Goal: Contribute content

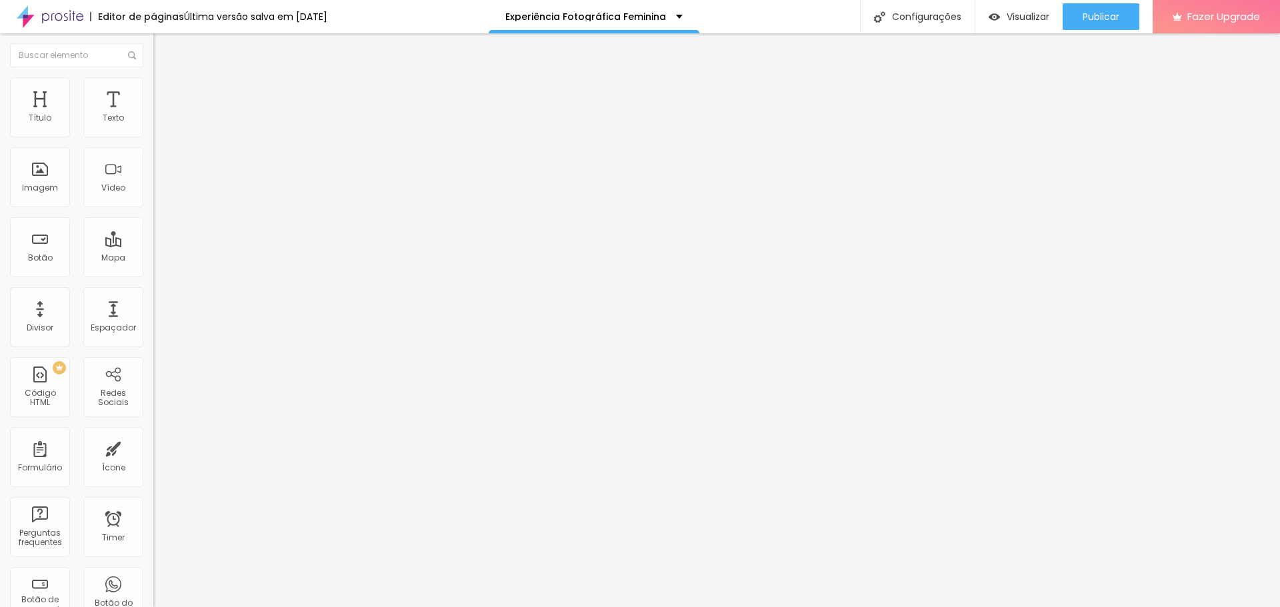
click at [160, 123] on icon "button" at bounding box center [162, 119] width 5 height 5
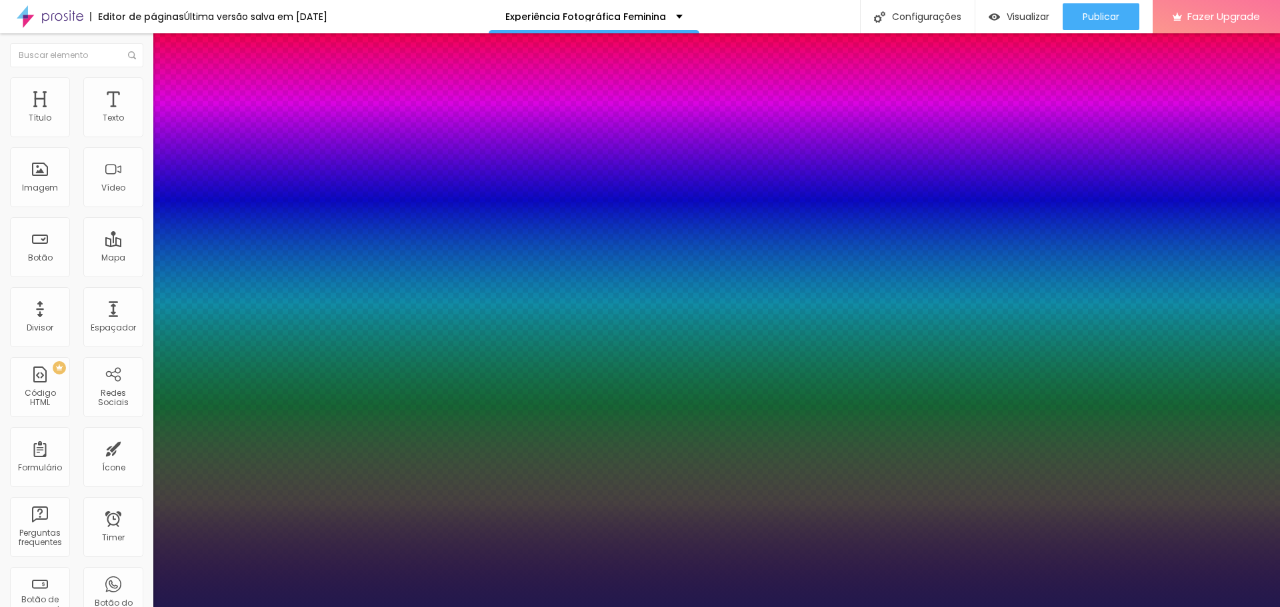
type input "1"
type input "24"
type input "1"
type input "26"
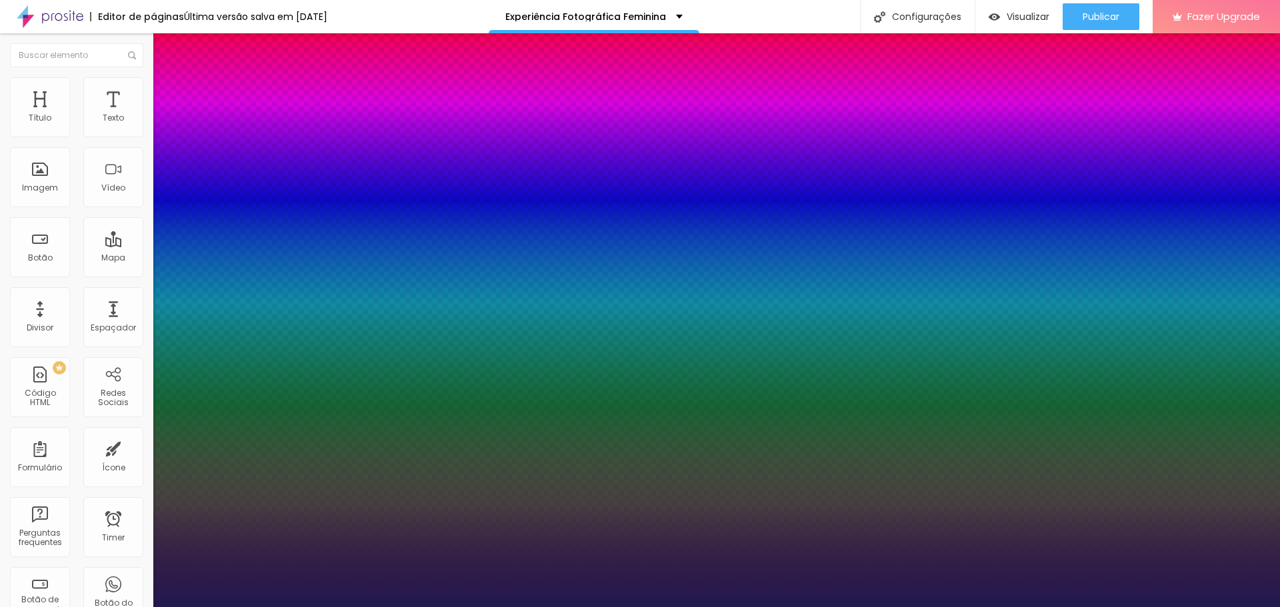
type input "26"
type input "1"
type input "27"
type input "1"
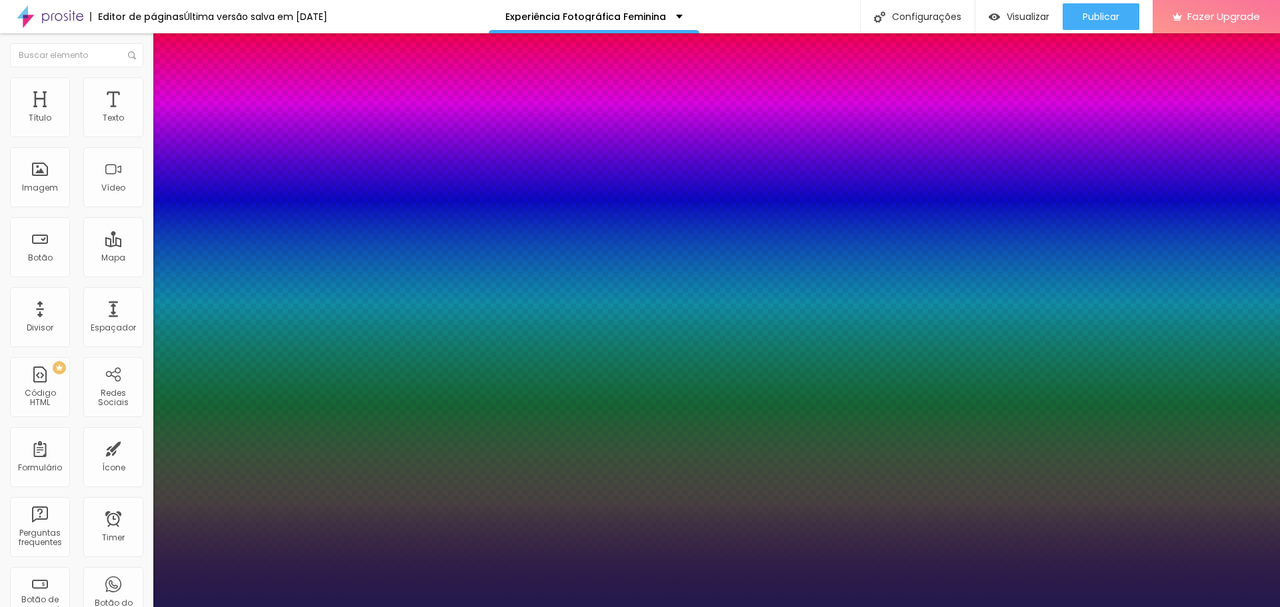
type input "28"
type input "1"
type input "29"
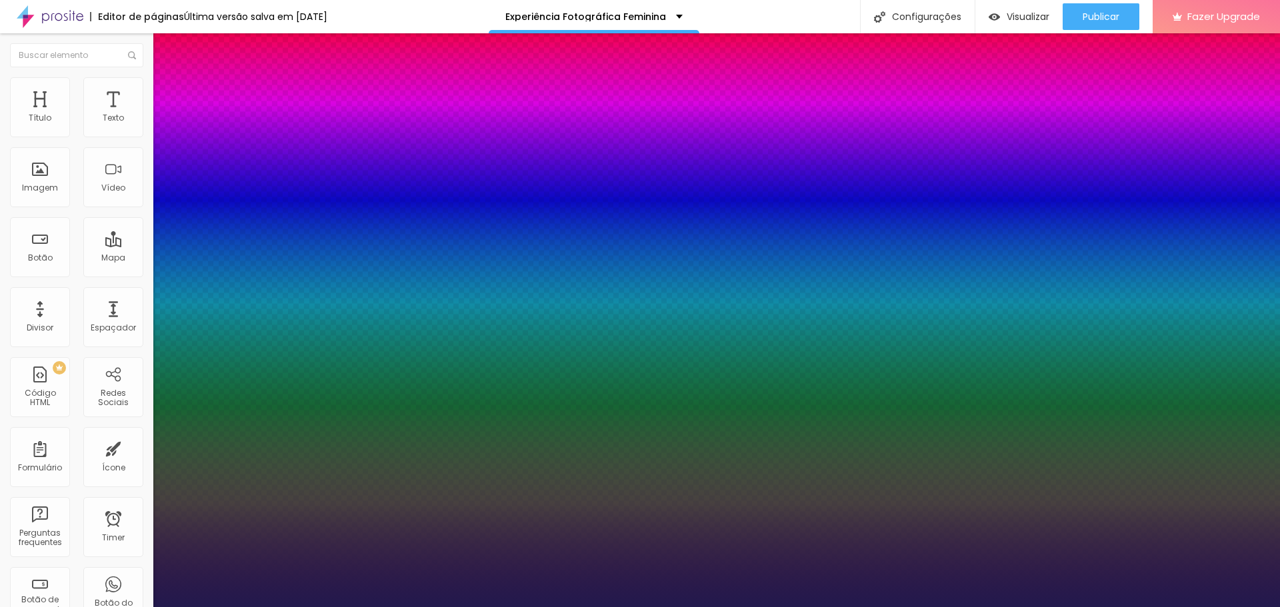
type input "1"
type input "30"
type input "1"
type input "29"
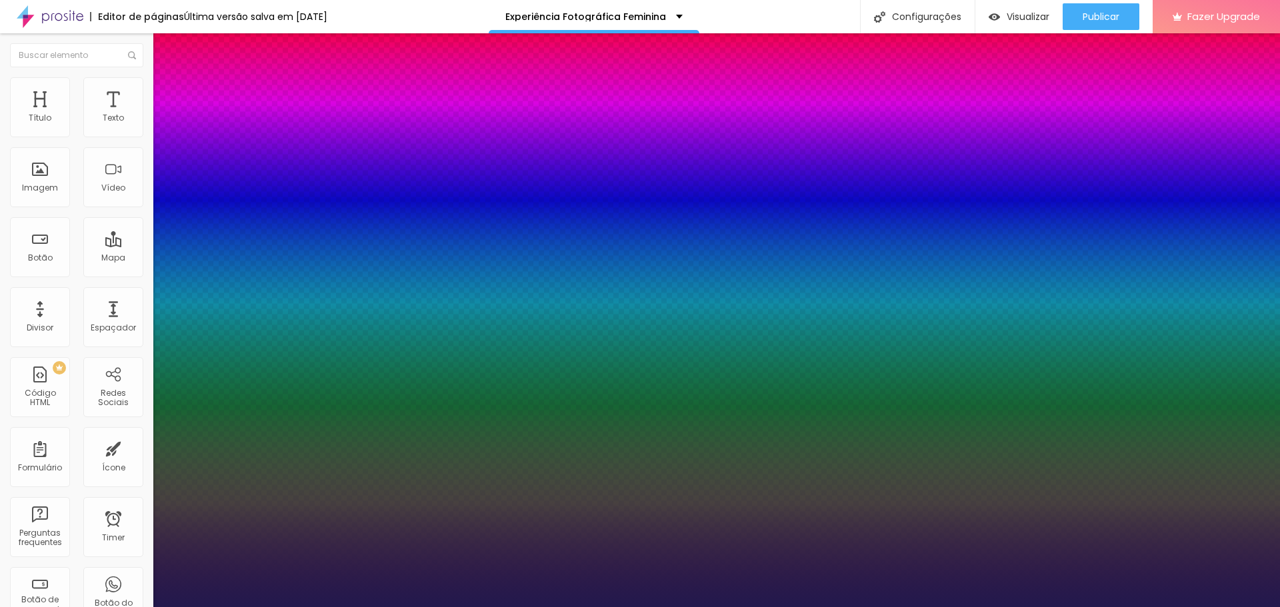
type input "29"
type input "1"
type input "28"
type input "1"
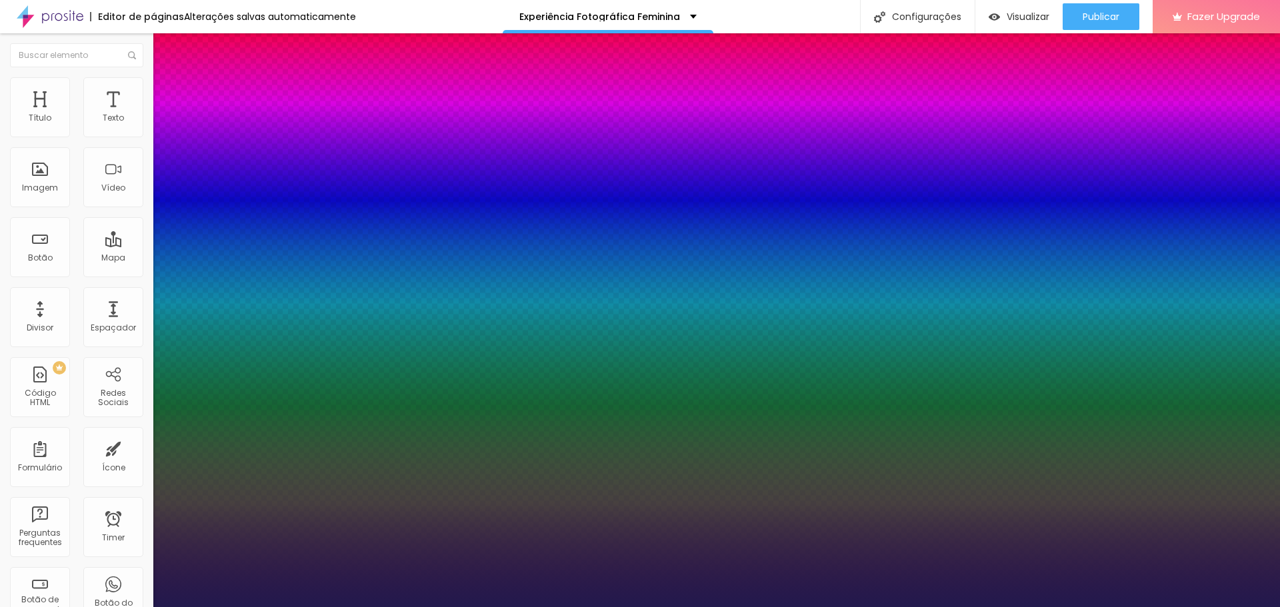
drag, startPoint x: 185, startPoint y: 226, endPoint x: 193, endPoint y: 226, distance: 7.3
type input "28"
click at [698, 607] on div at bounding box center [640, 607] width 1280 height 0
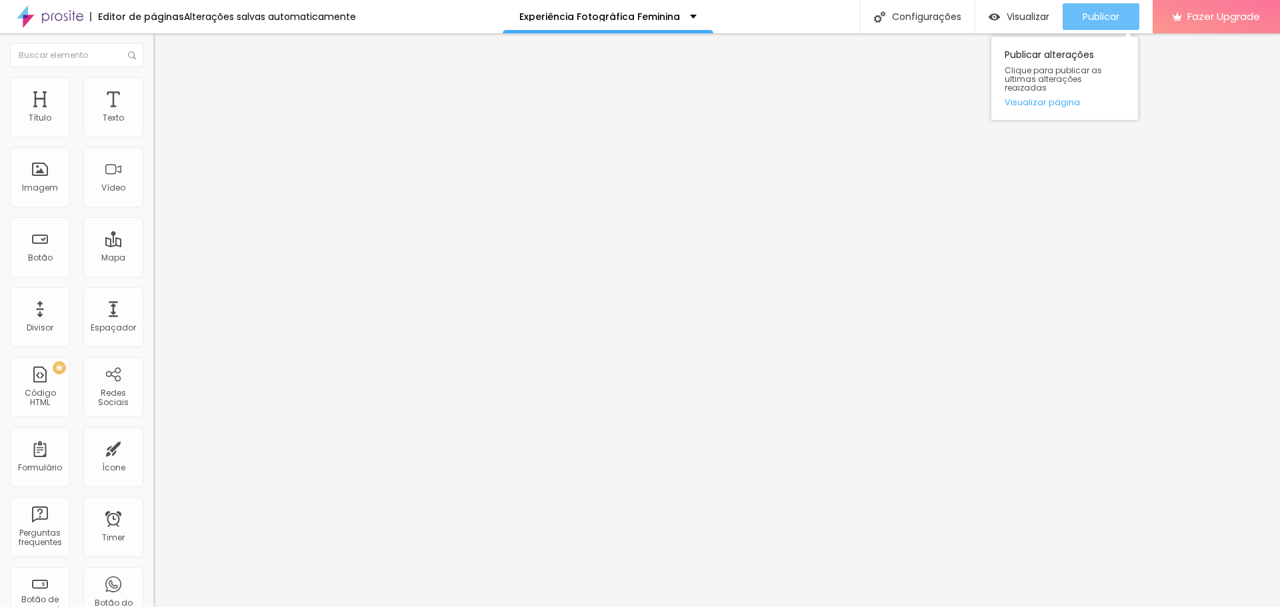
click at [1104, 26] on div "Publicar" at bounding box center [1101, 16] width 37 height 27
click at [1117, 17] on span "Publicar" at bounding box center [1101, 16] width 37 height 11
